Goal: Communication & Community: Participate in discussion

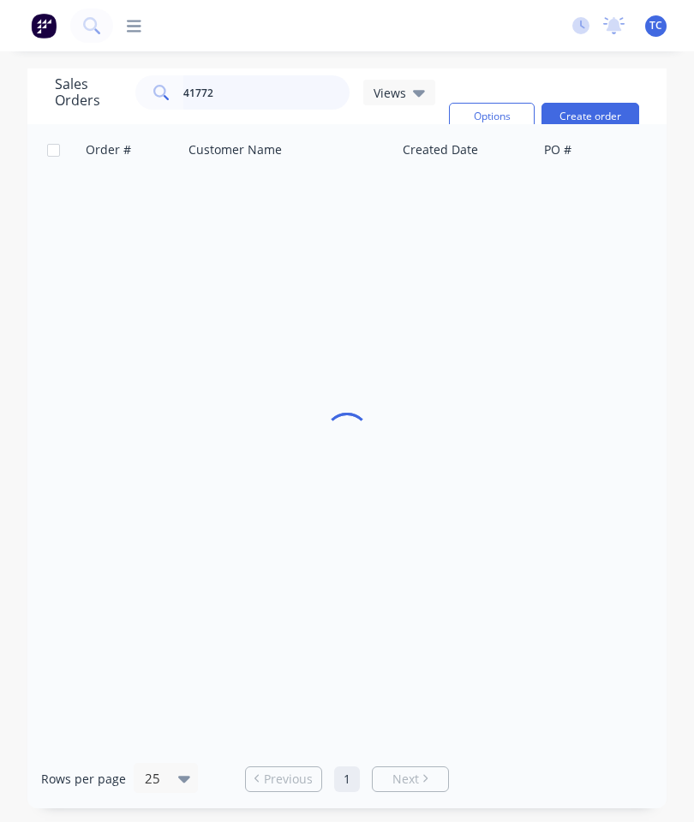
click at [276, 92] on input "41772" at bounding box center [266, 92] width 167 height 34
type input "41962"
click at [111, 204] on span "41962" at bounding box center [104, 202] width 34 height 17
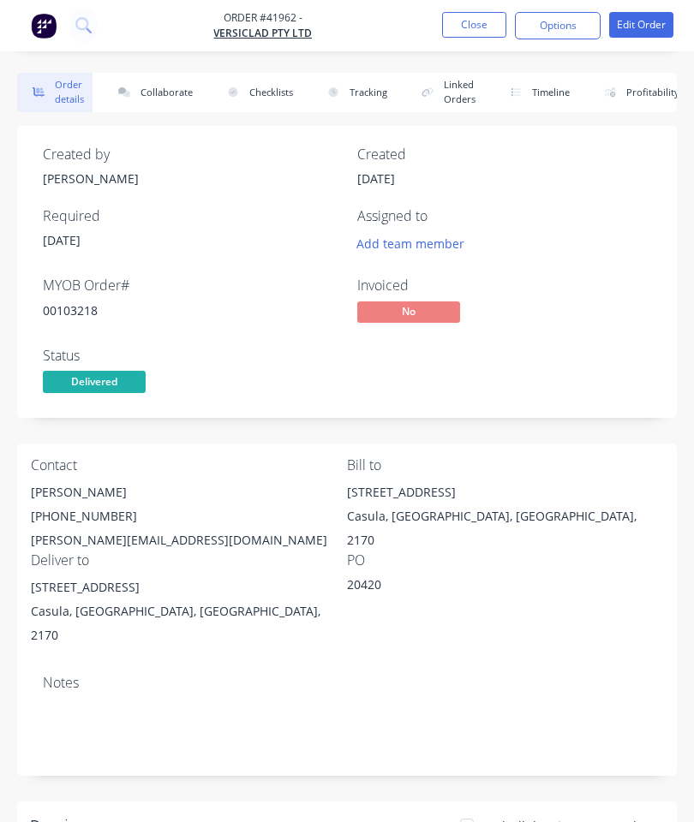
click at [166, 95] on button "Collaborate" at bounding box center [152, 92] width 99 height 39
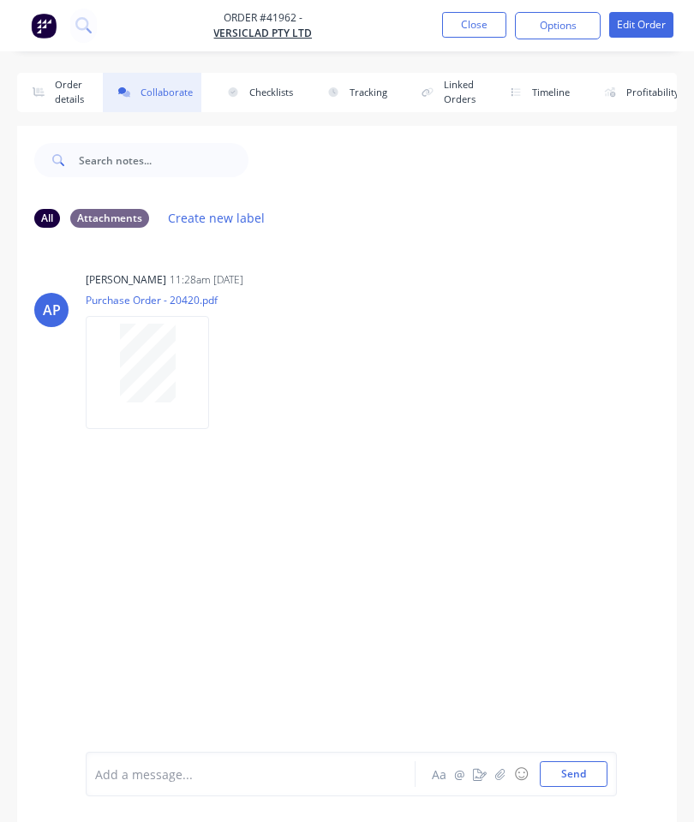
click at [500, 772] on icon "button" at bounding box center [500, 774] width 10 height 12
click at [571, 771] on button "Send" at bounding box center [574, 775] width 68 height 26
click at [472, 29] on button "Close" at bounding box center [474, 25] width 64 height 26
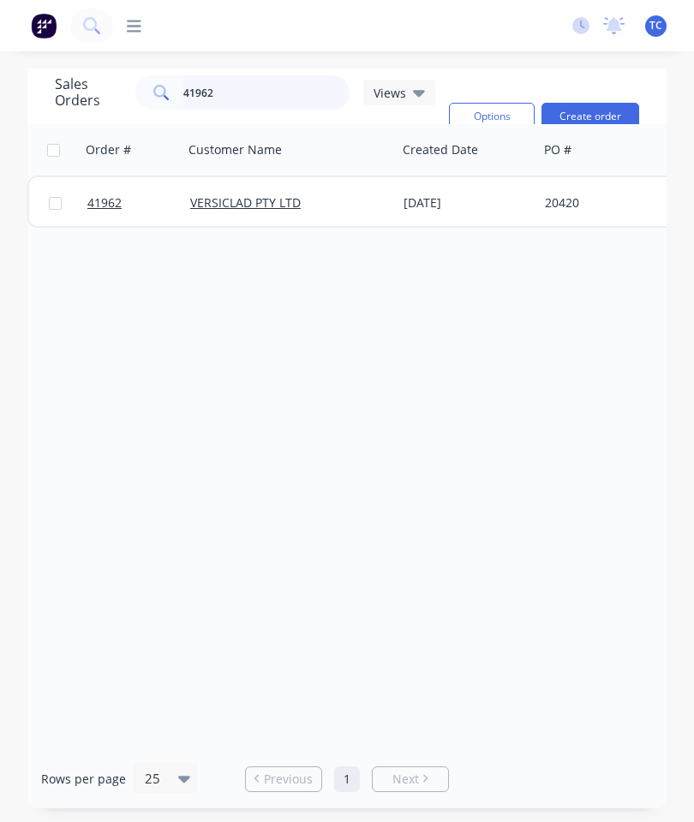
click at [256, 85] on input "41962" at bounding box center [266, 92] width 167 height 34
click at [266, 98] on input "41962" at bounding box center [266, 92] width 167 height 34
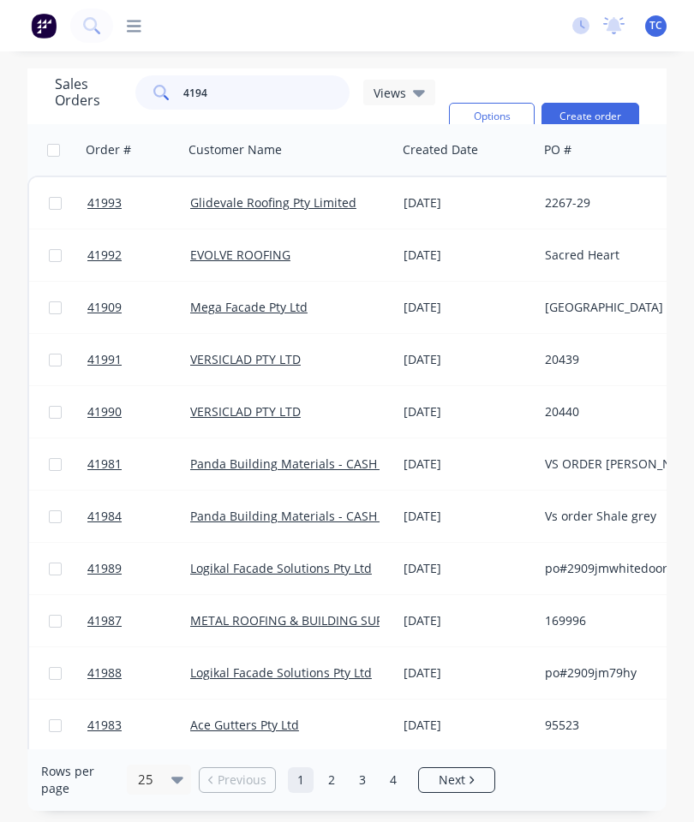
type input "41941"
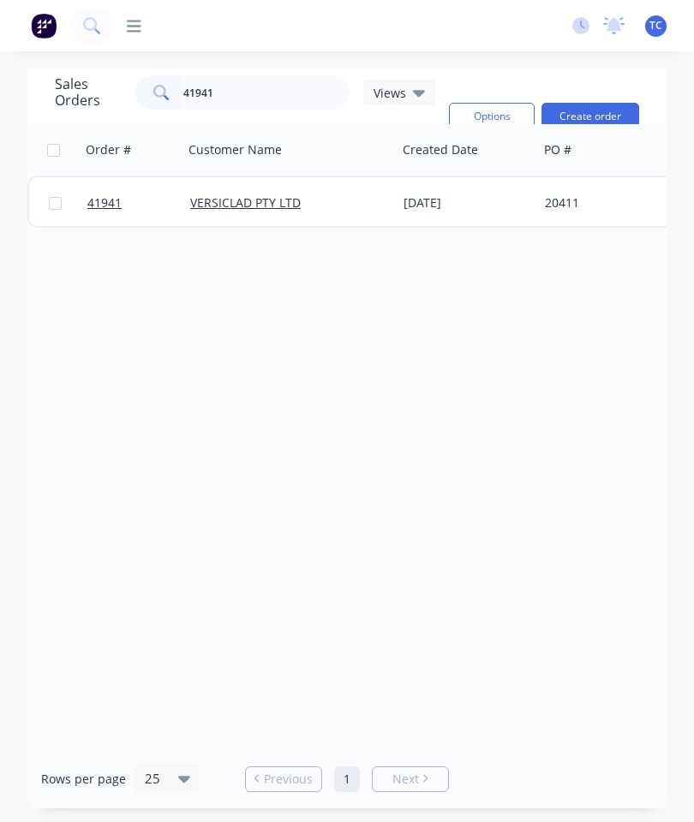
click at [108, 193] on link "41941" at bounding box center [138, 202] width 103 height 51
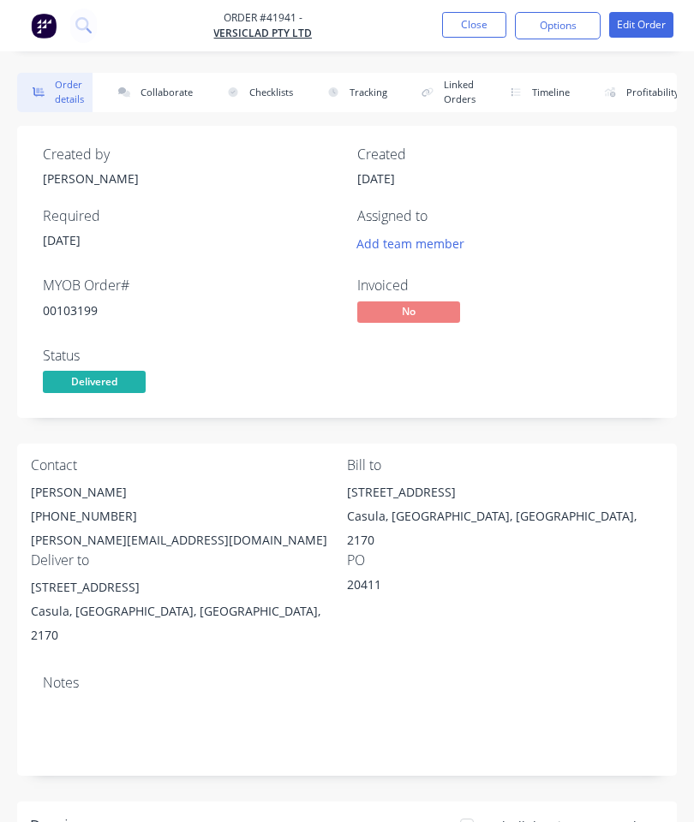
click at [156, 76] on button "Collaborate" at bounding box center [152, 92] width 99 height 39
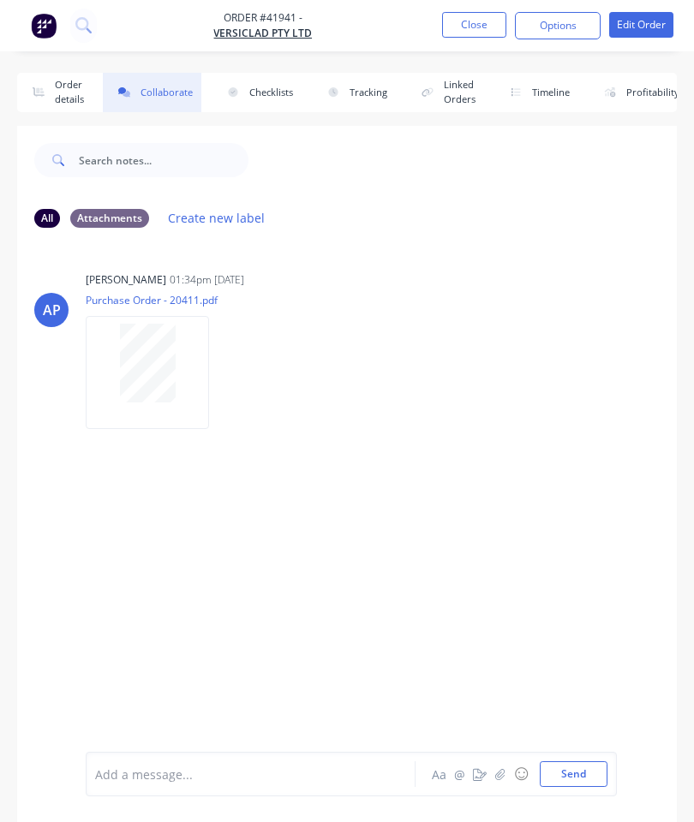
click at [495, 767] on button "button" at bounding box center [500, 774] width 21 height 21
click at [572, 786] on button "Send" at bounding box center [574, 775] width 68 height 26
click at [479, 27] on button "Close" at bounding box center [474, 25] width 64 height 26
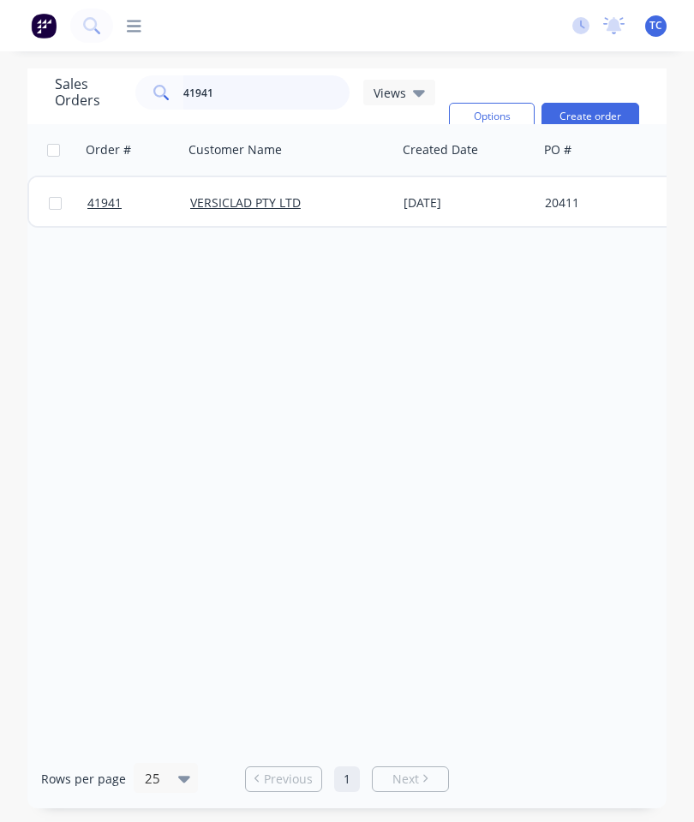
click at [248, 83] on input "41941" at bounding box center [266, 92] width 167 height 34
click at [278, 87] on input "41941" at bounding box center [266, 92] width 167 height 34
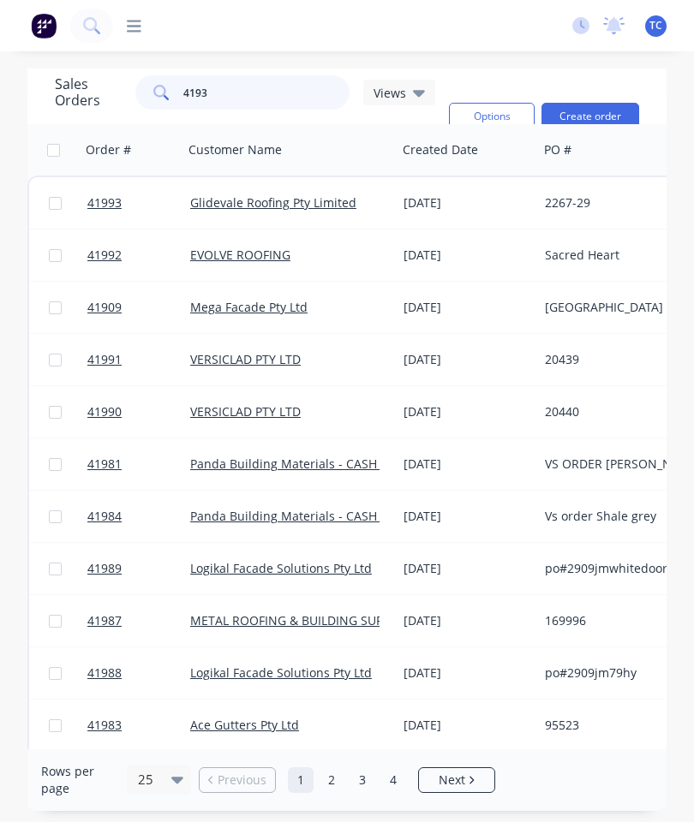
type input "41936"
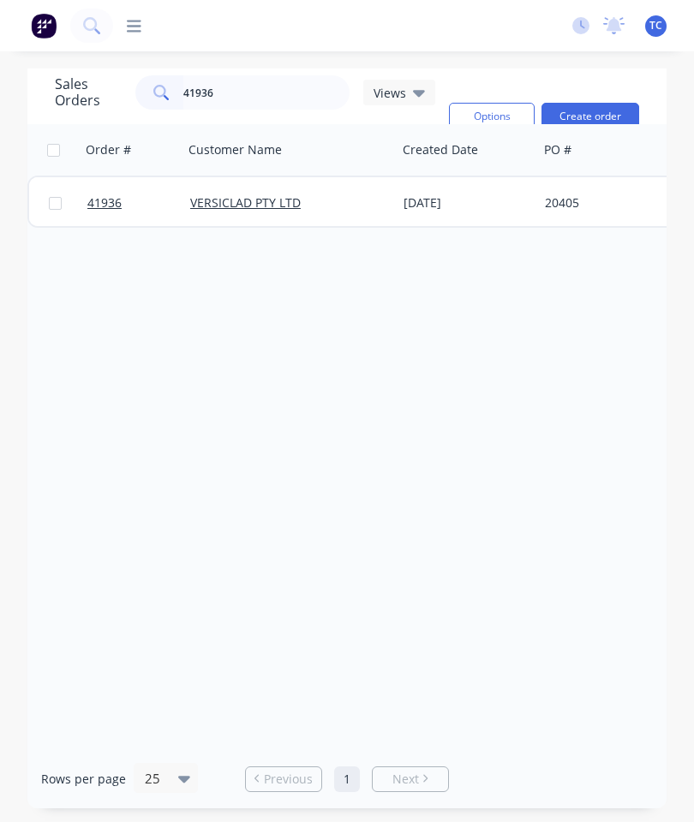
click at [109, 201] on span "41936" at bounding box center [104, 202] width 34 height 17
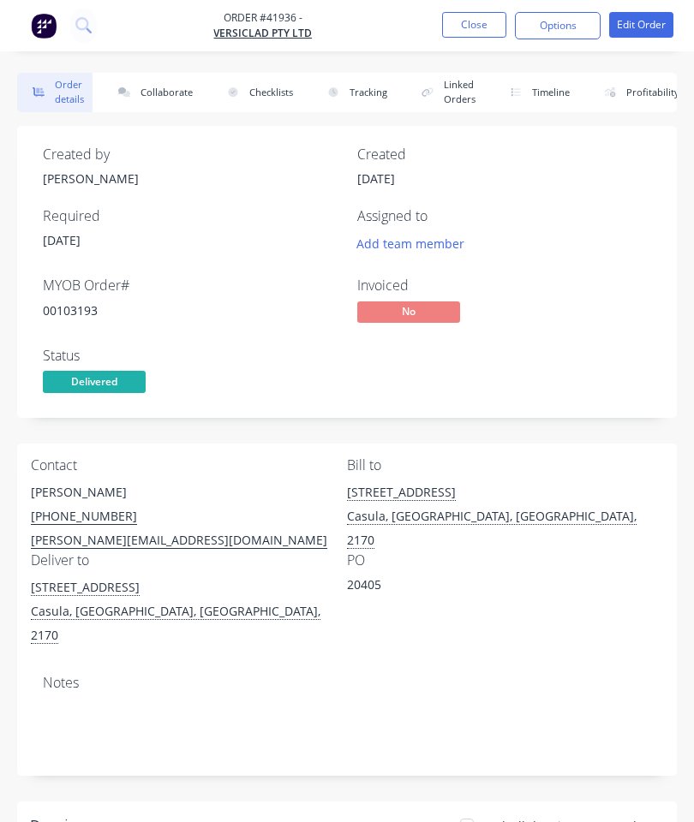
click at [158, 95] on button "Collaborate" at bounding box center [152, 92] width 99 height 39
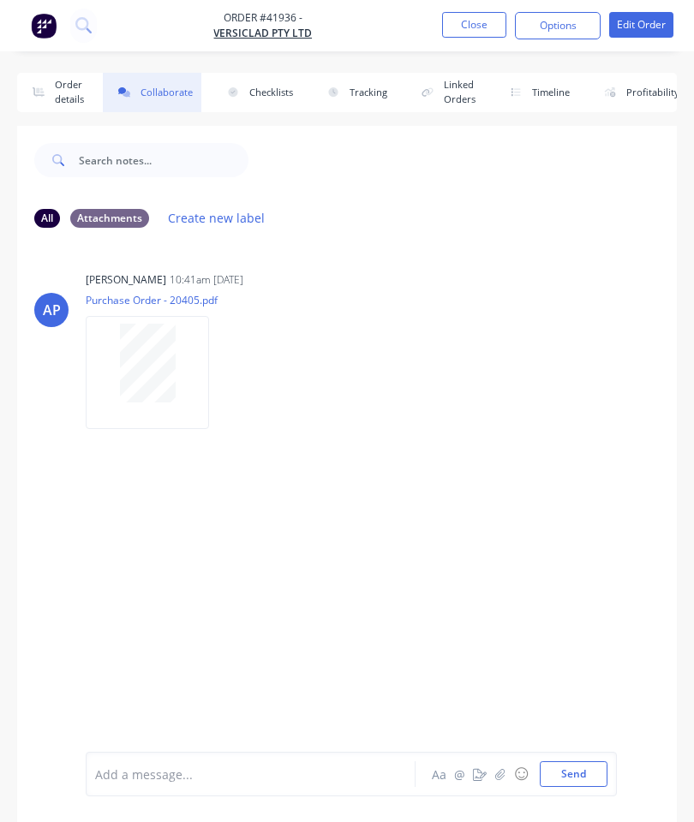
click at [494, 778] on button "button" at bounding box center [500, 774] width 21 height 21
click at [598, 764] on button "Send" at bounding box center [574, 775] width 68 height 26
click at [469, 20] on button "Close" at bounding box center [474, 25] width 64 height 26
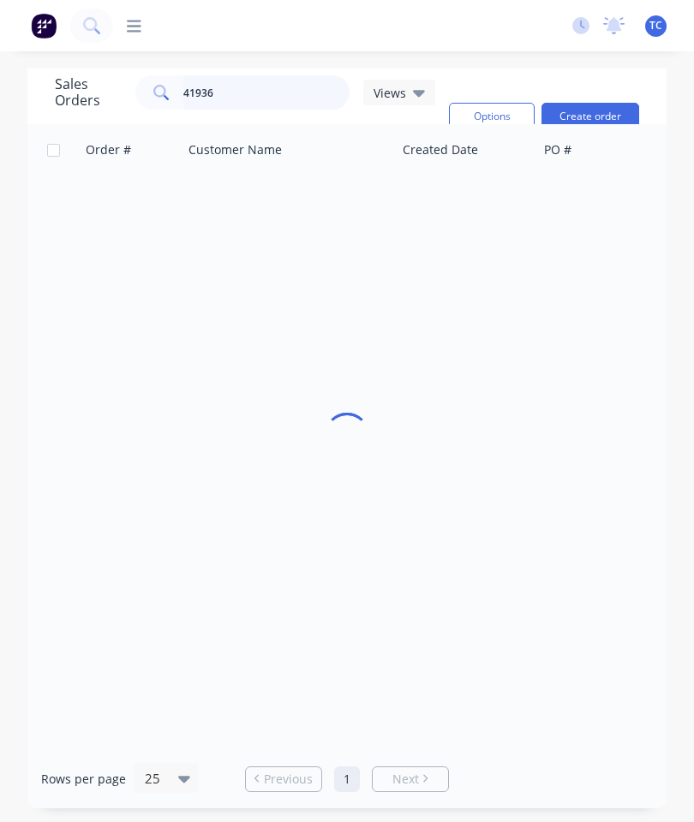
click at [247, 84] on input "41936" at bounding box center [266, 92] width 167 height 34
click at [278, 96] on input "41936" at bounding box center [266, 92] width 167 height 34
type input "41900"
click at [103, 200] on span "41900" at bounding box center [104, 202] width 34 height 17
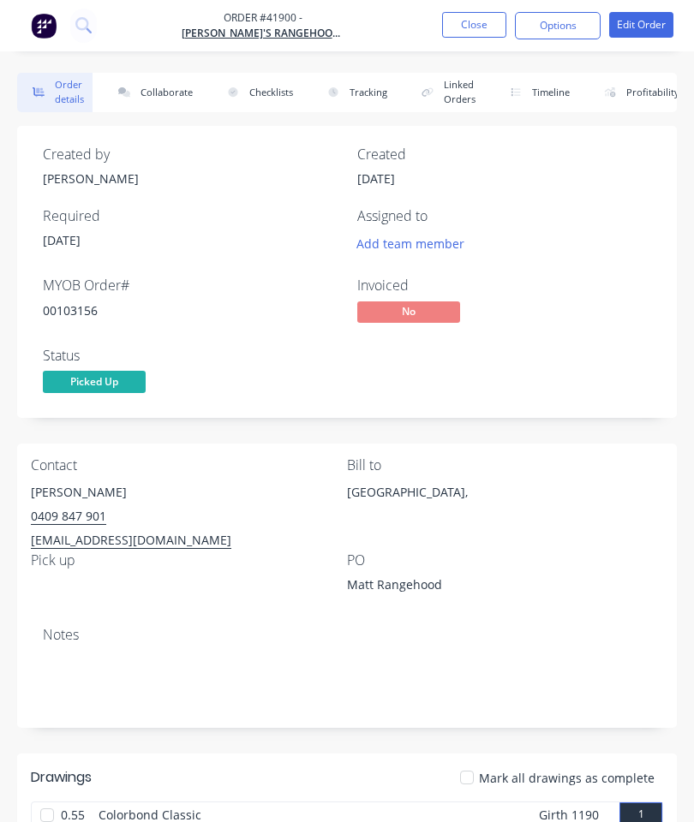
click at [170, 89] on button "Collaborate" at bounding box center [152, 92] width 99 height 39
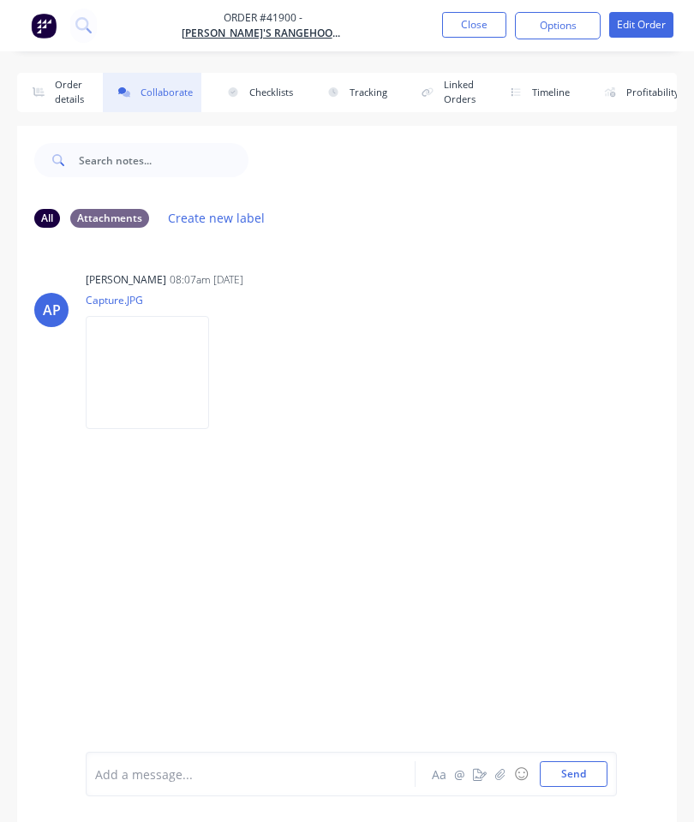
click at [507, 771] on button "button" at bounding box center [500, 774] width 21 height 21
click at [571, 756] on div at bounding box center [351, 717] width 512 height 87
click at [564, 785] on button "Send" at bounding box center [574, 775] width 68 height 26
